Goal: Task Accomplishment & Management: Use online tool/utility

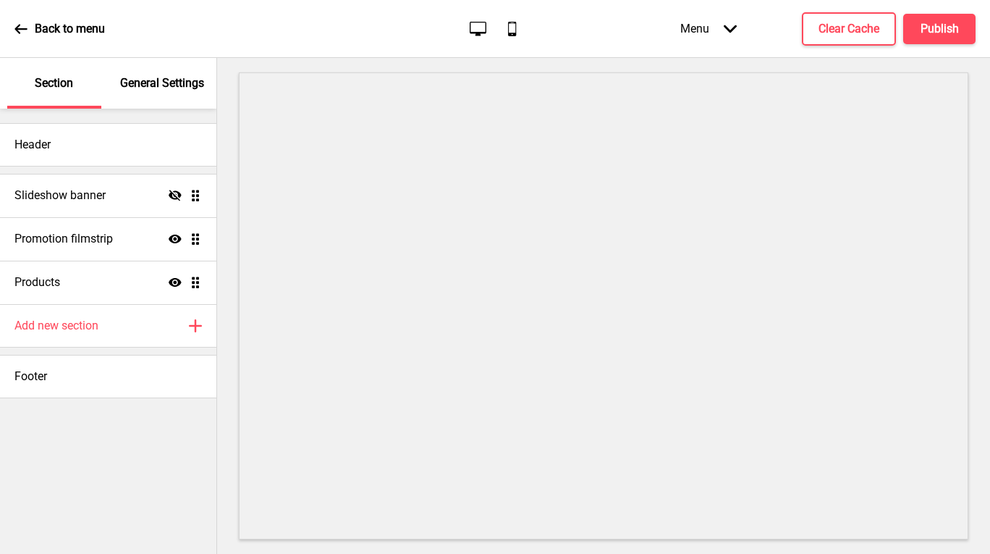
click at [471, 30] on icon at bounding box center [478, 28] width 17 height 14
click at [476, 28] on icon "Desktop" at bounding box center [478, 29] width 20 height 20
click at [484, 28] on icon "Desktop" at bounding box center [478, 29] width 20 height 20
click at [507, 30] on icon "Mobile" at bounding box center [512, 29] width 20 height 20
click at [714, 29] on div "Menu Arrow down" at bounding box center [708, 28] width 85 height 43
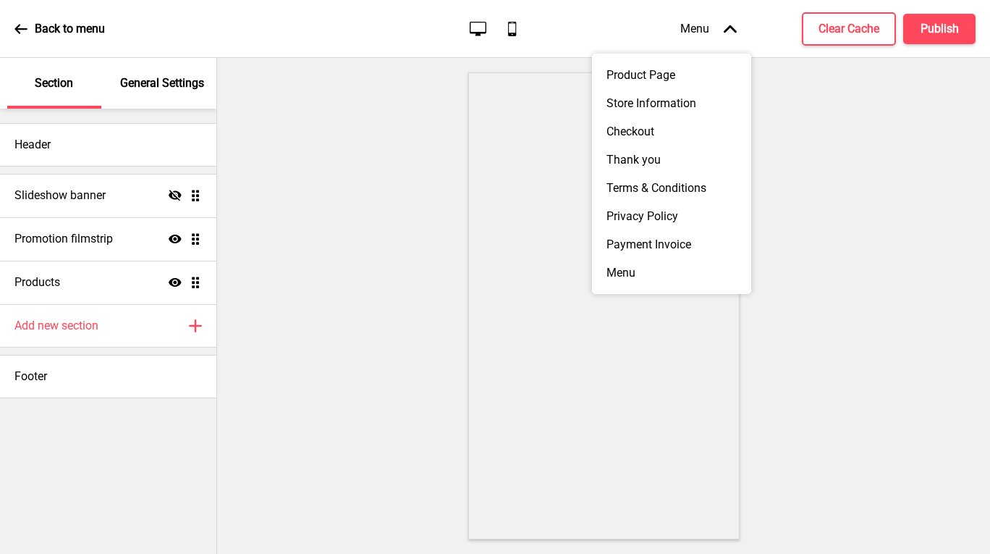
click at [714, 28] on div "Menu Arrow up" at bounding box center [708, 28] width 85 height 43
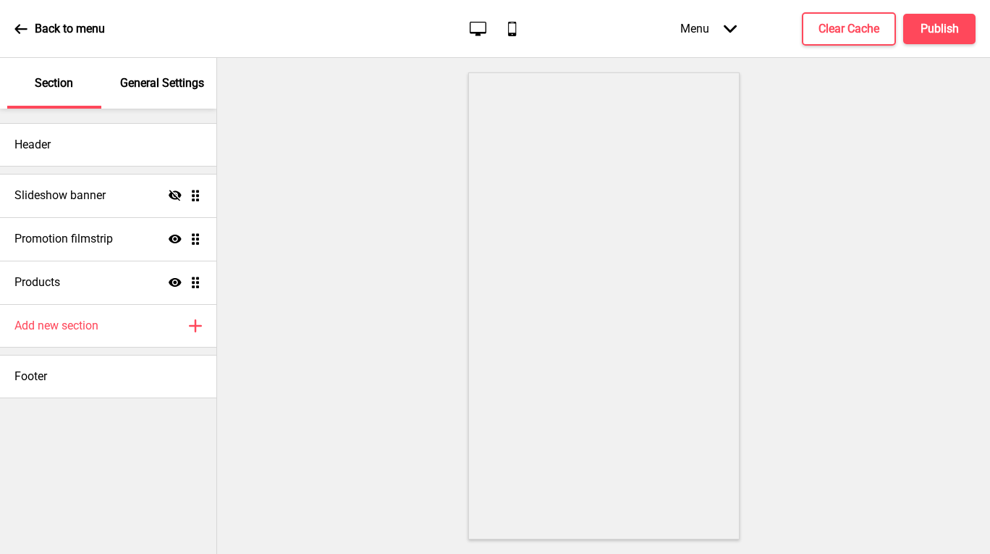
click at [21, 27] on icon at bounding box center [20, 28] width 13 height 13
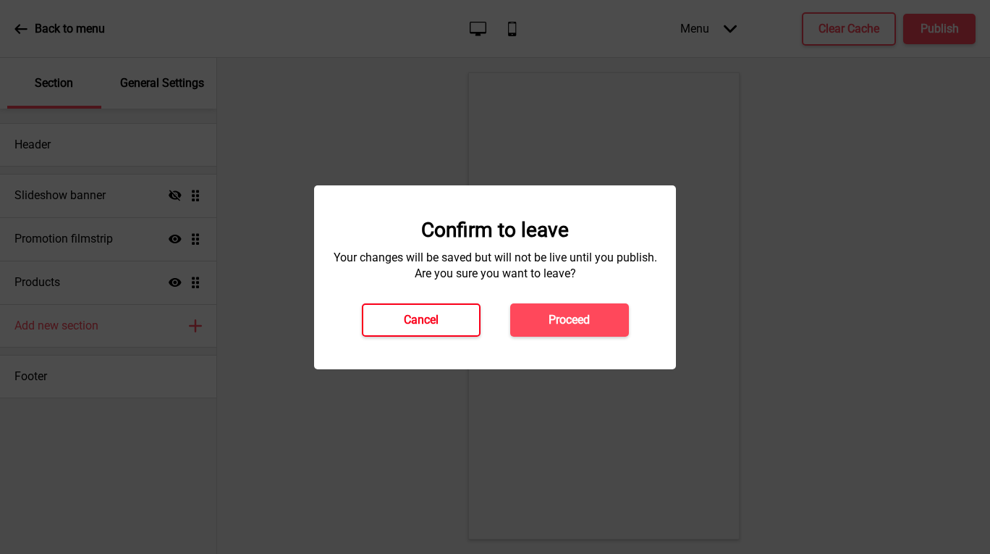
click at [429, 321] on h4 "Cancel" at bounding box center [421, 320] width 35 height 16
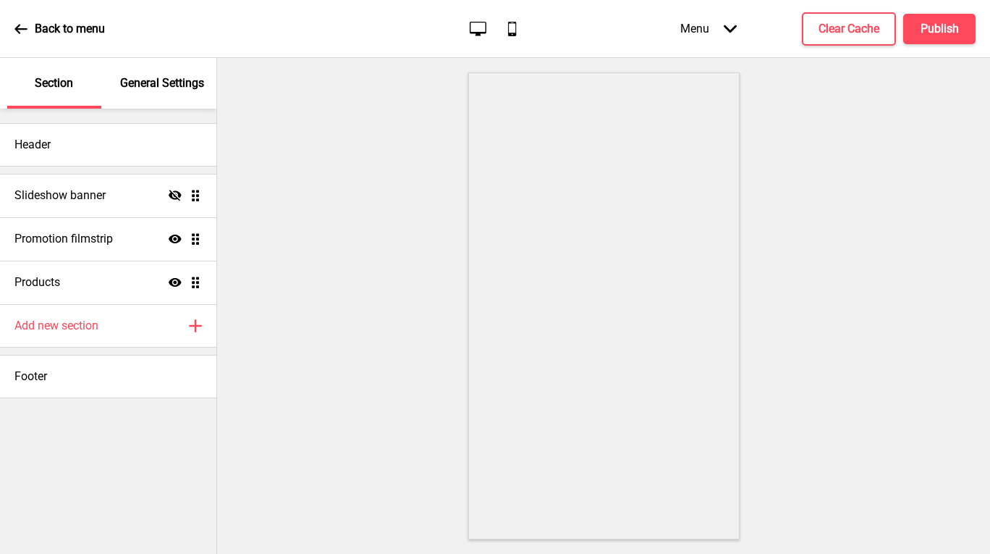
click at [25, 29] on icon at bounding box center [20, 28] width 12 height 9
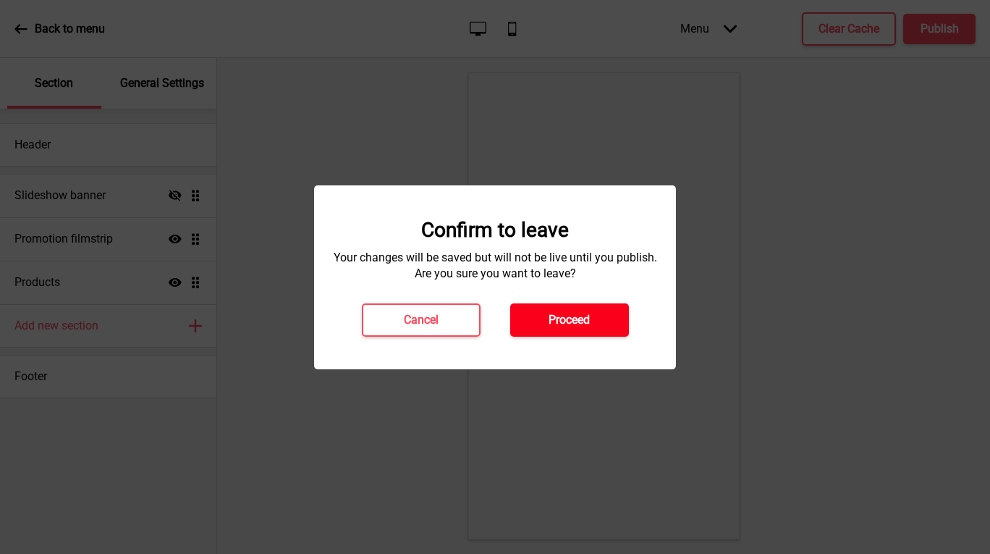
click at [570, 318] on h4 "Proceed" at bounding box center [569, 320] width 41 height 16
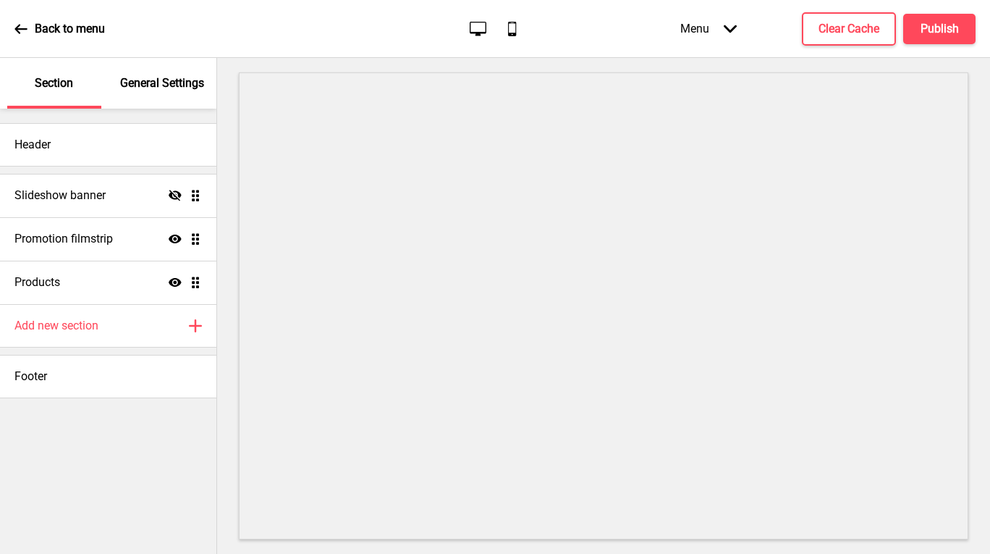
click at [146, 73] on div "General Settings" at bounding box center [163, 83] width 94 height 51
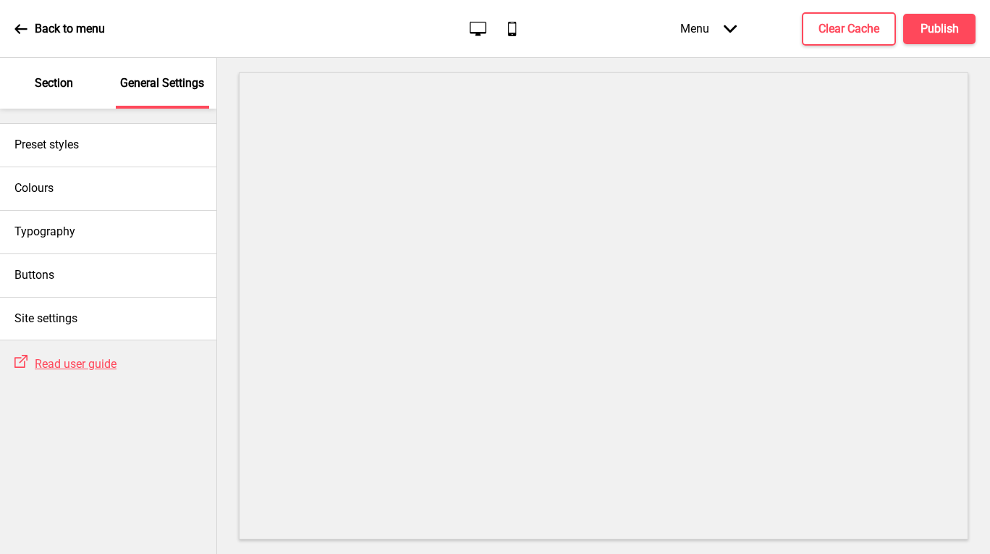
click at [717, 27] on div "Menu Arrow down" at bounding box center [708, 28] width 85 height 43
click at [588, 4] on div "Back to menu Desktop Mobile Menu Arrow down Product Page Store Information Chec…" at bounding box center [495, 29] width 990 height 58
click at [25, 23] on icon at bounding box center [20, 28] width 13 height 13
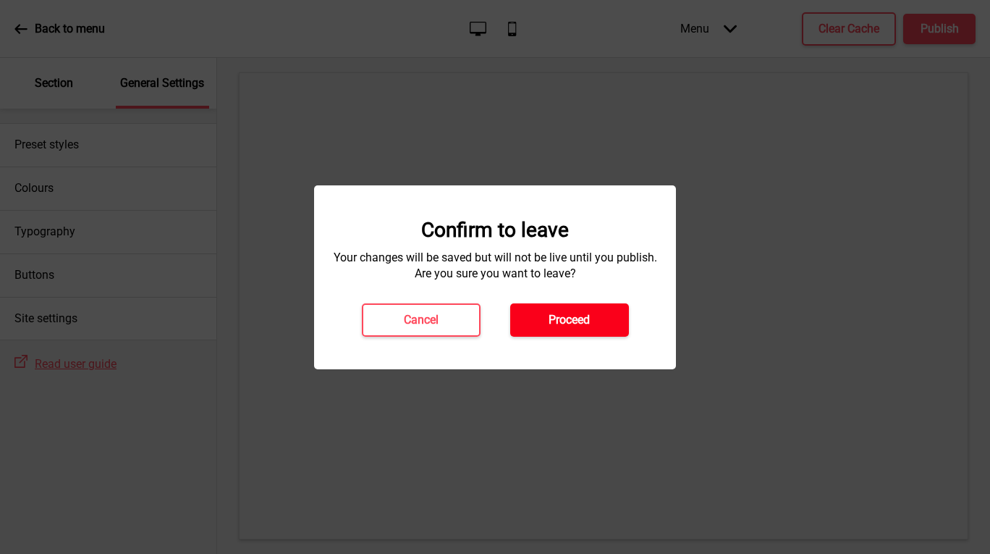
click at [549, 321] on h4 "Proceed" at bounding box center [569, 320] width 41 height 16
